Goal: Task Accomplishment & Management: Manage account settings

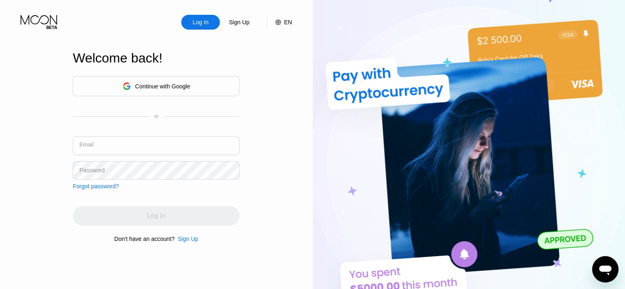
click at [159, 141] on input "text" at bounding box center [156, 145] width 167 height 18
click at [115, 95] on div "Continue with Google" at bounding box center [156, 86] width 167 height 20
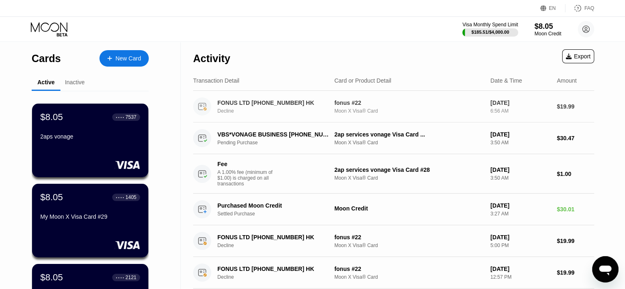
click at [360, 120] on div "FONUS LTD [PHONE_NUMBER] HK Decline fonus #22 Moon X Visa® Card [DATE] 6:56 AM …" at bounding box center [393, 107] width 401 height 32
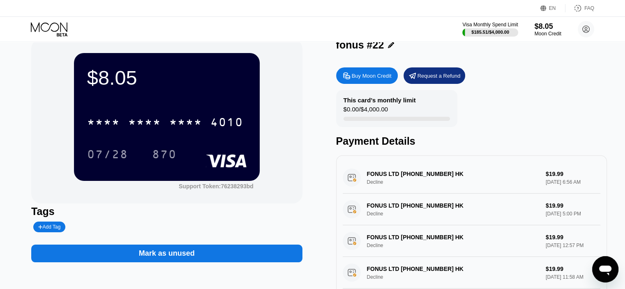
scroll to position [16, 0]
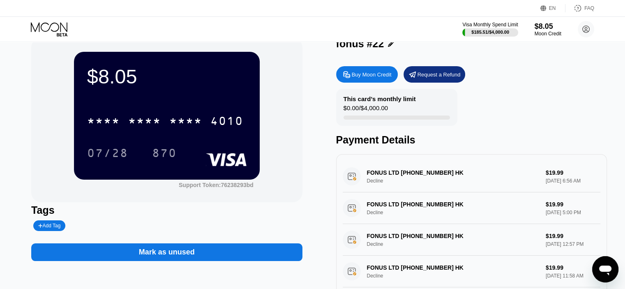
click at [247, 256] on div "Mark as unused" at bounding box center [166, 252] width 271 height 18
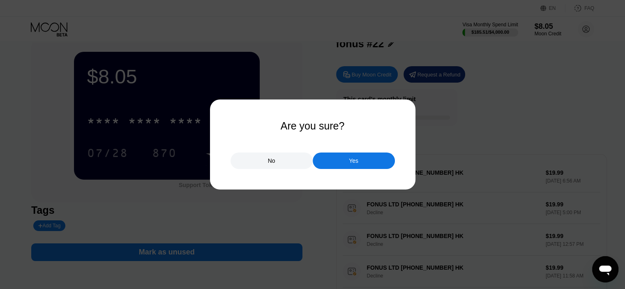
click at [355, 161] on div "Yes" at bounding box center [353, 160] width 9 height 7
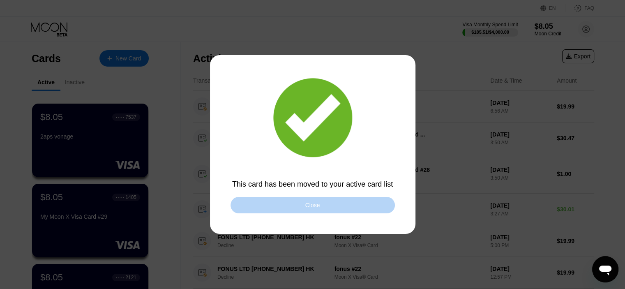
click at [288, 203] on div "Close" at bounding box center [313, 205] width 164 height 16
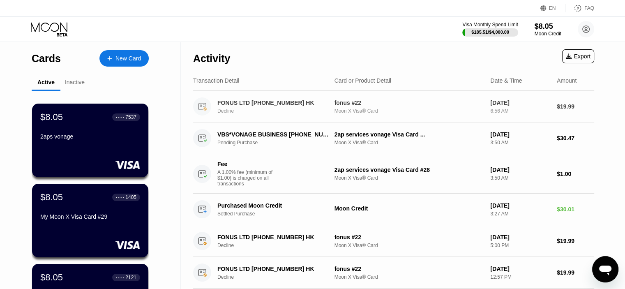
click at [250, 108] on div "FONUS LTD +19499969169 HK Decline" at bounding box center [277, 106] width 121 height 14
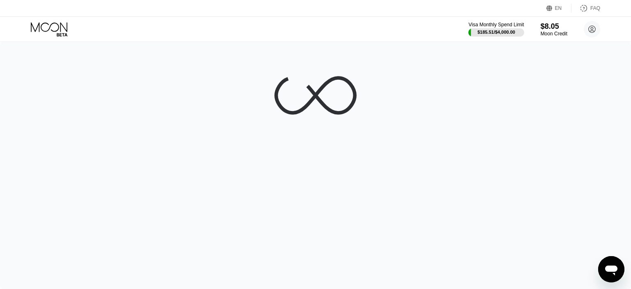
click at [357, 106] on div at bounding box center [315, 165] width 631 height 247
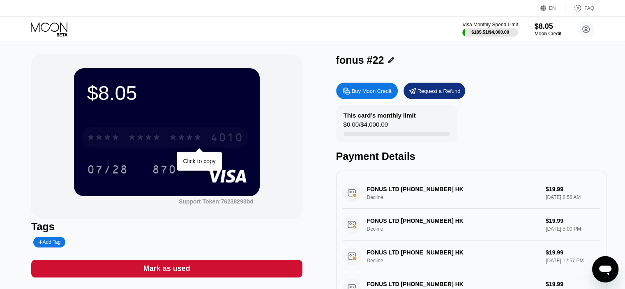
click at [181, 143] on div "* * * *" at bounding box center [185, 138] width 33 height 13
